Goal: Transaction & Acquisition: Purchase product/service

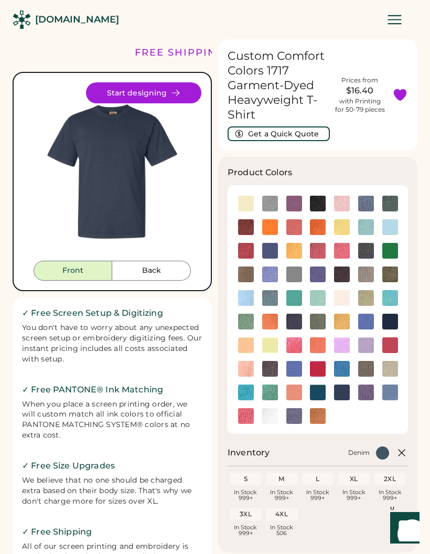
click at [178, 94] on icon at bounding box center [175, 92] width 9 height 9
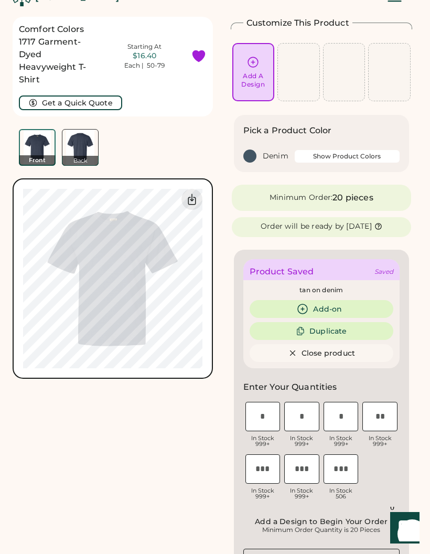
scroll to position [16, 0]
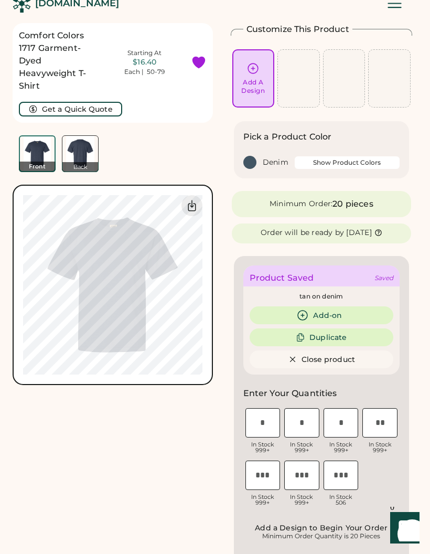
click at [243, 71] on div "Add A Design" at bounding box center [253, 78] width 34 height 33
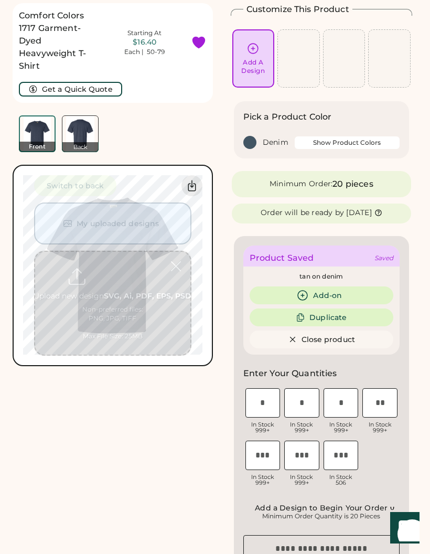
scroll to position [39, 0]
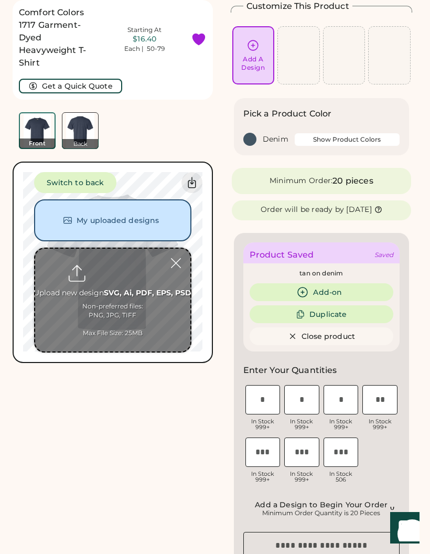
click at [144, 293] on input "file" at bounding box center [112, 299] width 155 height 103
type input "**********"
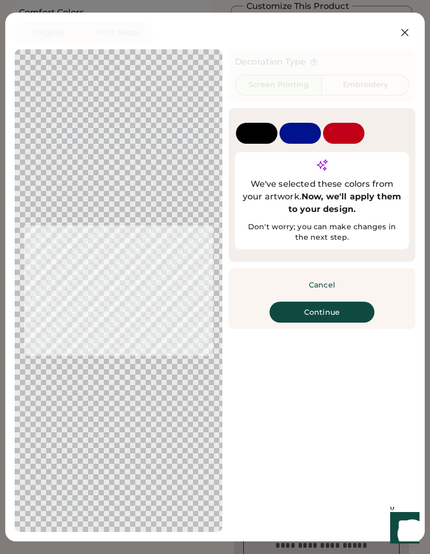
click at [324, 321] on button "Continue" at bounding box center [321, 311] width 105 height 21
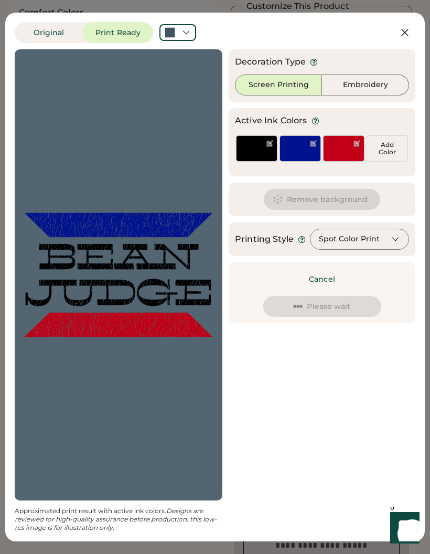
click at [46, 178] on div at bounding box center [118, 275] width 189 height 432
click at [187, 29] on icon at bounding box center [185, 32] width 9 height 9
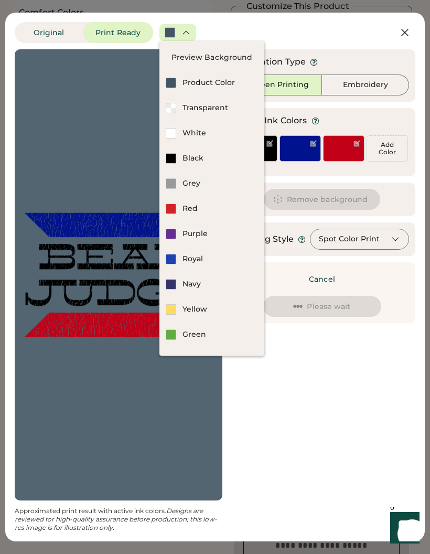
click at [207, 107] on div "Transparent" at bounding box center [219, 108] width 75 height 10
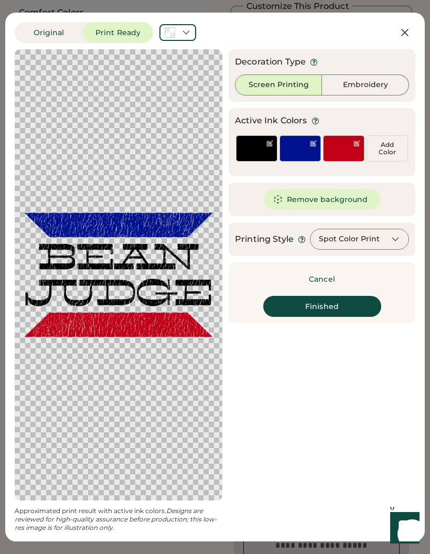
click at [330, 305] on button "Finished" at bounding box center [322, 306] width 118 height 21
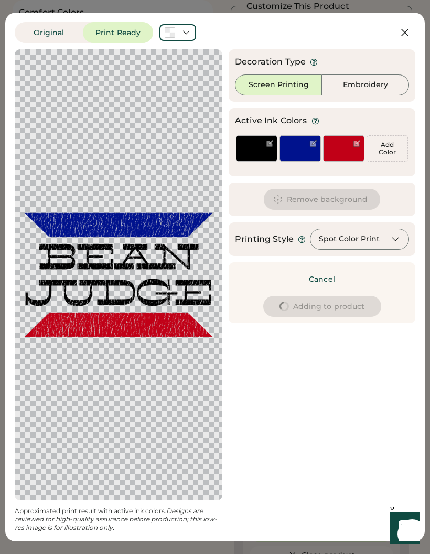
type input "****"
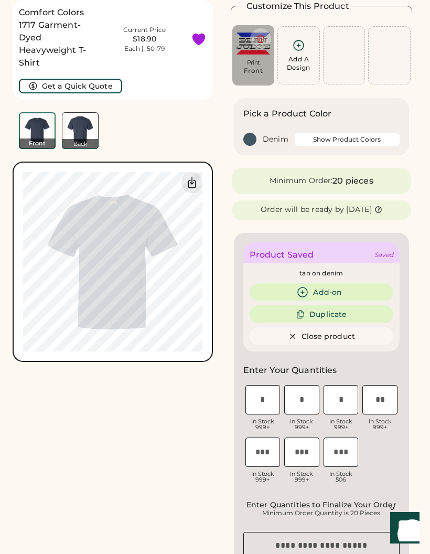
type input "****"
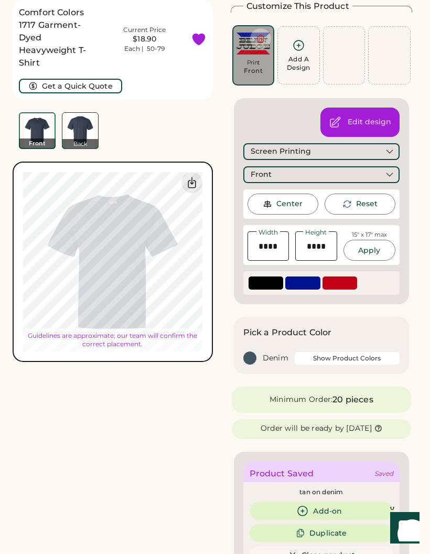
type input "****"
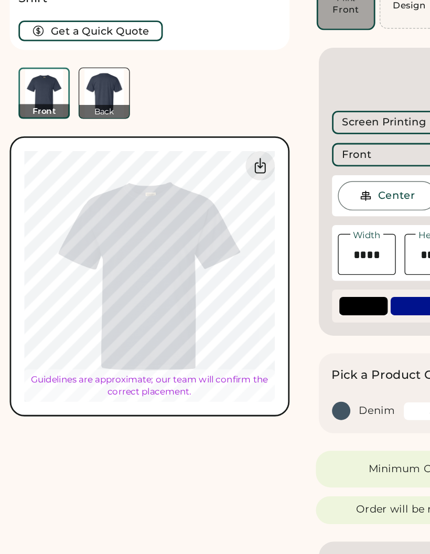
type input "****"
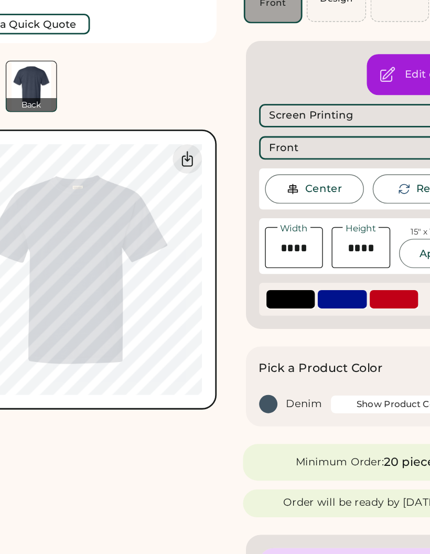
scroll to position [0, 0]
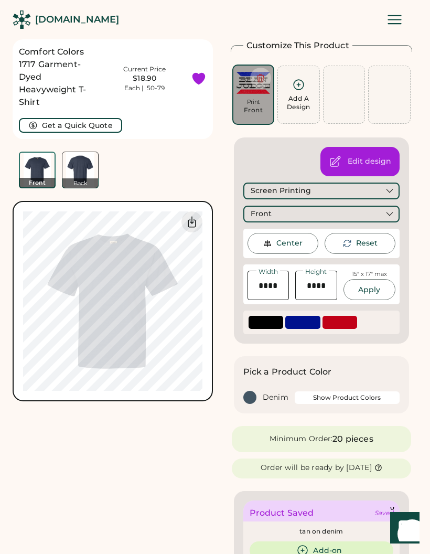
click at [343, 392] on button "Show Product Colors" at bounding box center [347, 397] width 105 height 13
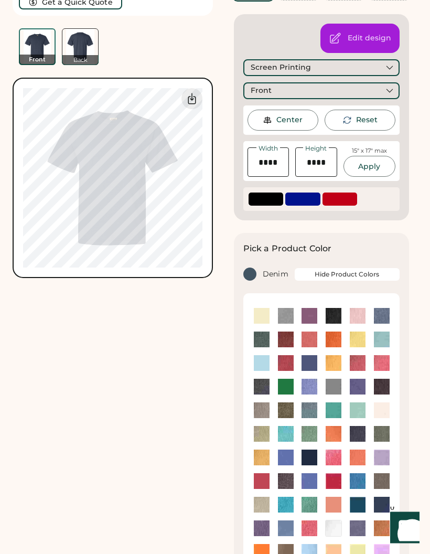
click at [381, 408] on img at bounding box center [382, 411] width 16 height 16
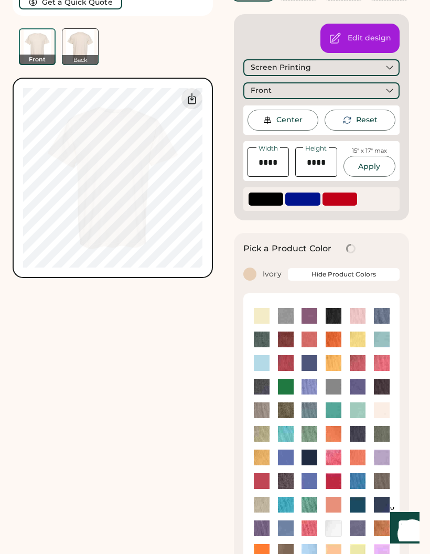
click at [262, 499] on img at bounding box center [262, 504] width 16 height 16
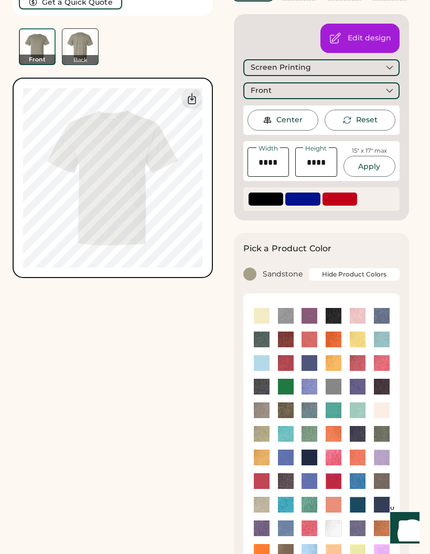
click at [263, 434] on img at bounding box center [262, 434] width 16 height 16
click at [264, 458] on img at bounding box center [262, 457] width 16 height 16
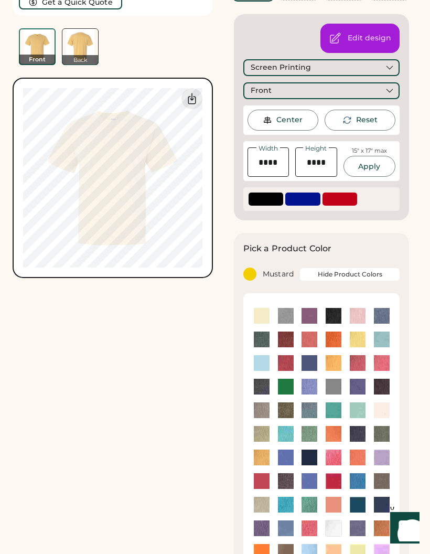
click at [381, 410] on img at bounding box center [382, 410] width 16 height 16
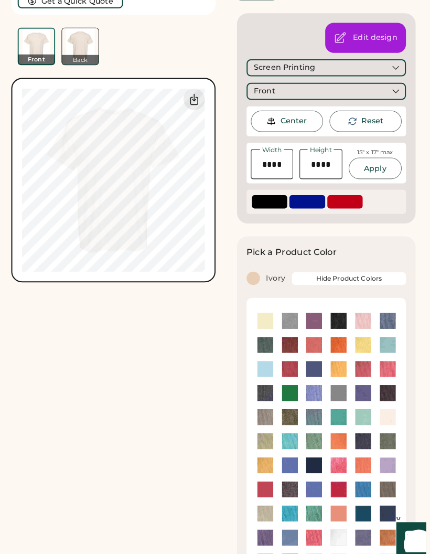
scroll to position [128, 0]
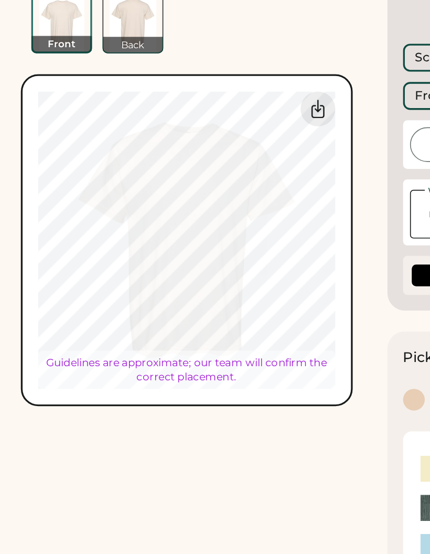
type input "****"
click at [210, 35] on div "Comfort Colors 1717 Garment-Dyed Heavyweight T-Shirt Current Price $18.90 Each …" at bounding box center [113, 92] width 200 height 362
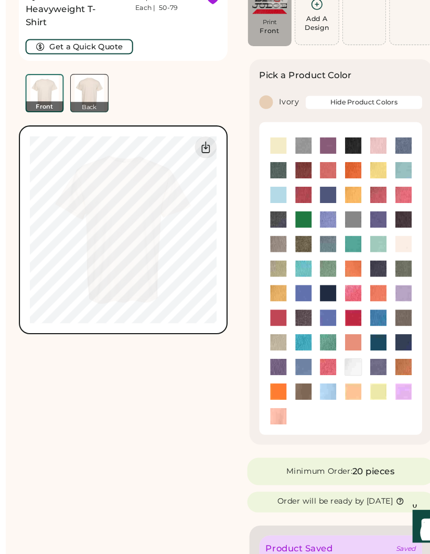
scroll to position [58, 0]
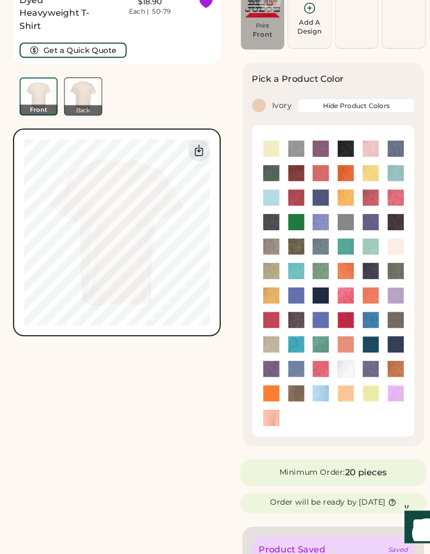
click at [307, 225] on img at bounding box center [309, 233] width 16 height 16
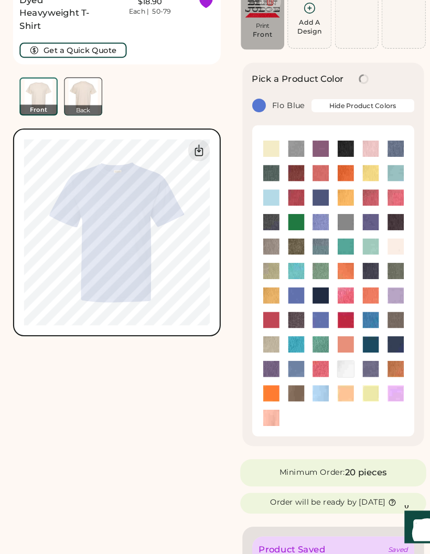
scroll to position [58, 0]
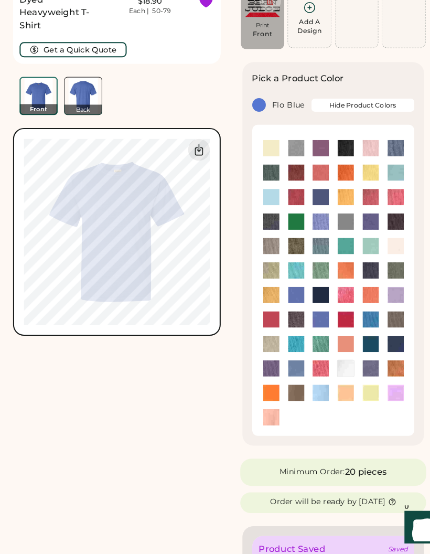
click at [382, 154] on img at bounding box center [382, 162] width 16 height 16
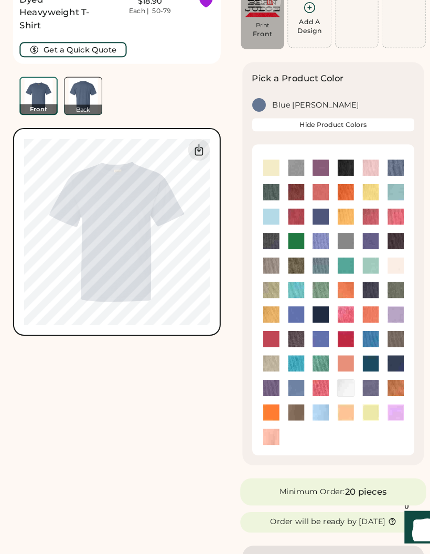
click at [288, 291] on img at bounding box center [286, 299] width 16 height 16
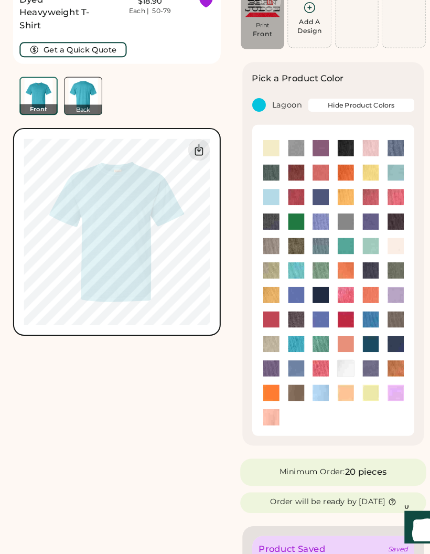
click at [311, 319] on img at bounding box center [309, 327] width 16 height 16
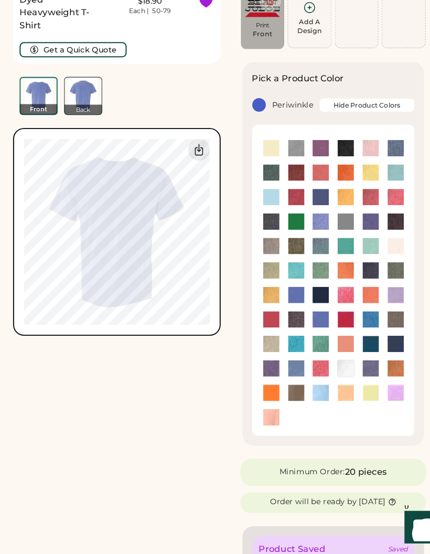
click at [380, 319] on img at bounding box center [382, 327] width 16 height 16
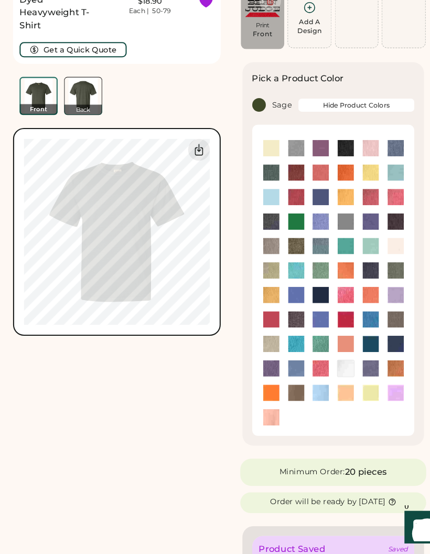
click at [335, 366] on img at bounding box center [334, 374] width 16 height 16
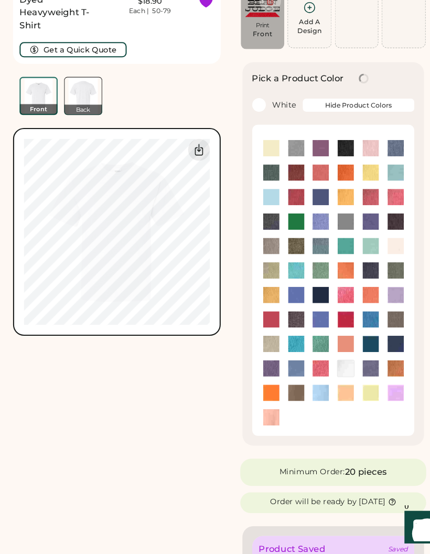
click at [355, 390] on img at bounding box center [358, 398] width 16 height 16
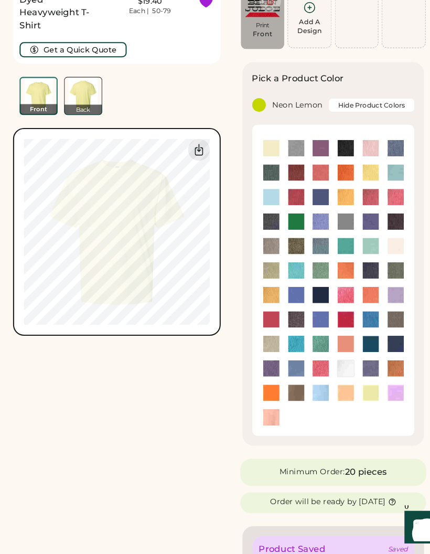
click at [265, 272] on img at bounding box center [262, 280] width 16 height 16
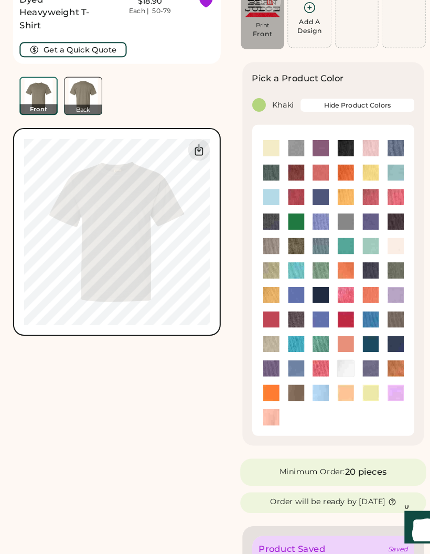
click at [259, 343] on img at bounding box center [262, 351] width 16 height 16
click at [259, 178] on img at bounding box center [262, 186] width 16 height 16
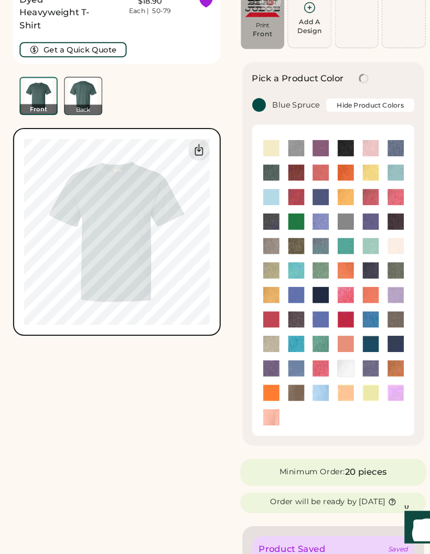
click at [280, 154] on img at bounding box center [286, 162] width 16 height 16
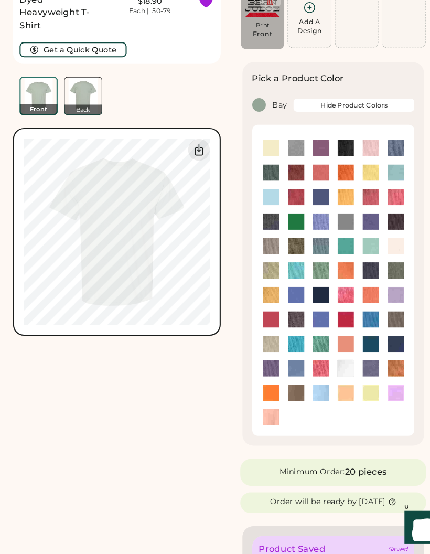
click at [355, 154] on img at bounding box center [358, 162] width 16 height 16
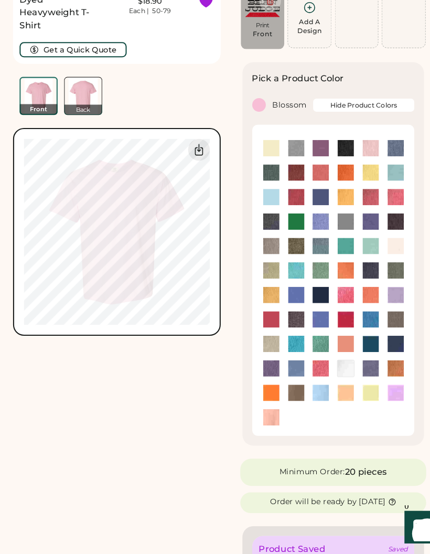
click at [280, 390] on img at bounding box center [286, 398] width 16 height 16
